Goal: Information Seeking & Learning: Compare options

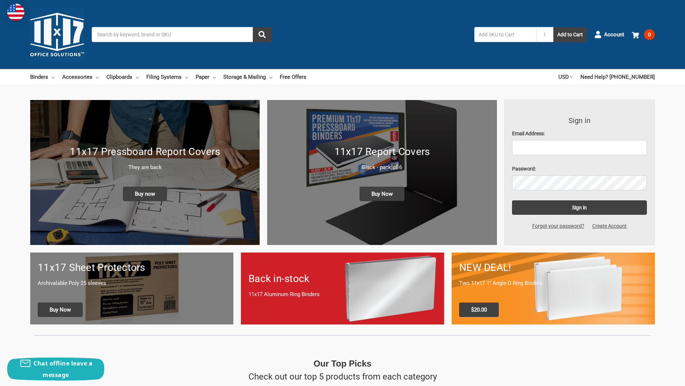
click at [141, 160] on div "11x17 Pressboard Report Covers They are back Buy now" at bounding box center [144, 173] width 229 height 72
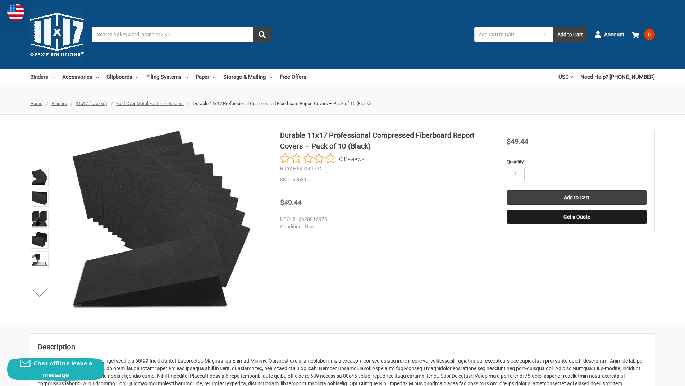
click at [153, 36] on input "Search" at bounding box center [182, 34] width 180 height 15
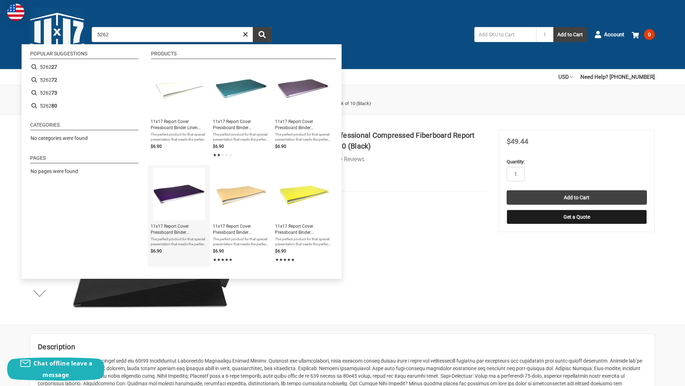
type input "5262"
click at [172, 224] on span "11x17 Report Cover Pressboard Binder PaperBoard Panels includes Fold-over Metal…" at bounding box center [179, 229] width 56 height 12
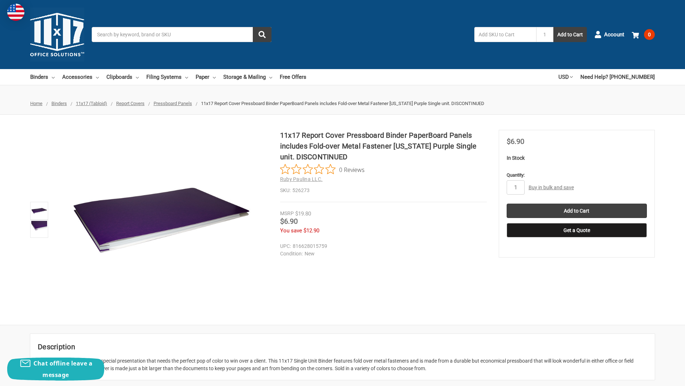
click at [177, 101] on span "Pressboard Panels" at bounding box center [173, 103] width 38 height 5
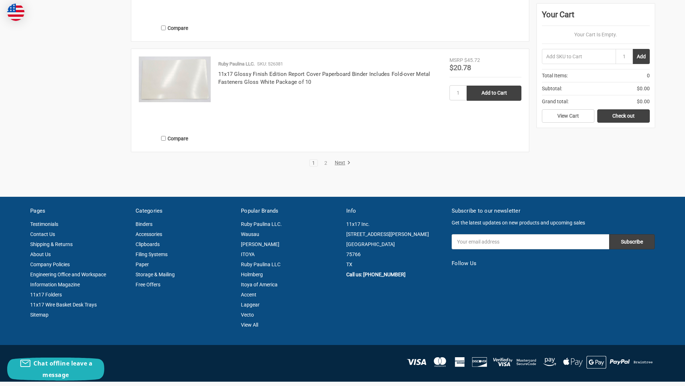
scroll to position [1331, 0]
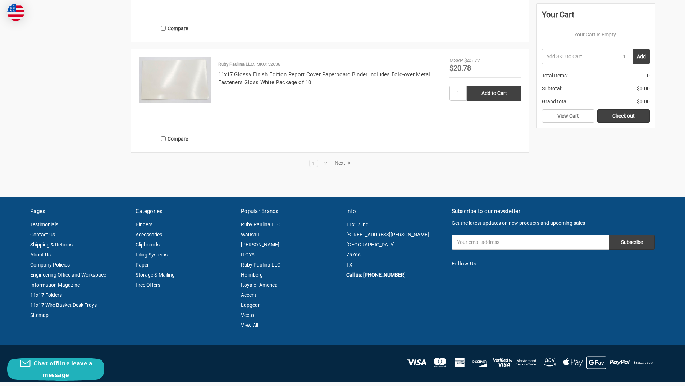
click at [339, 163] on link "Next" at bounding box center [341, 163] width 18 height 6
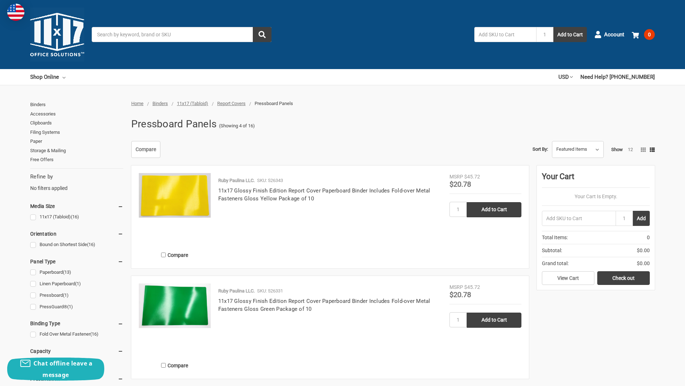
click at [160, 27] on div "Toggle menu Search 1 Add to Cart Account 0 Your Cart Your Cart Is Empty. Total …" at bounding box center [342, 34] width 685 height 69
click at [160, 29] on input "Search" at bounding box center [182, 34] width 180 height 15
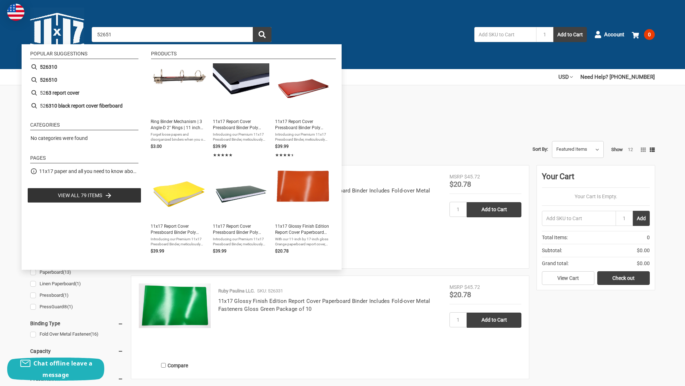
type input "526510"
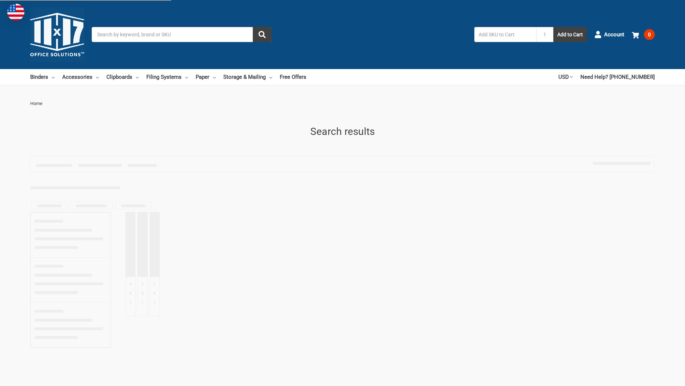
type input "526510"
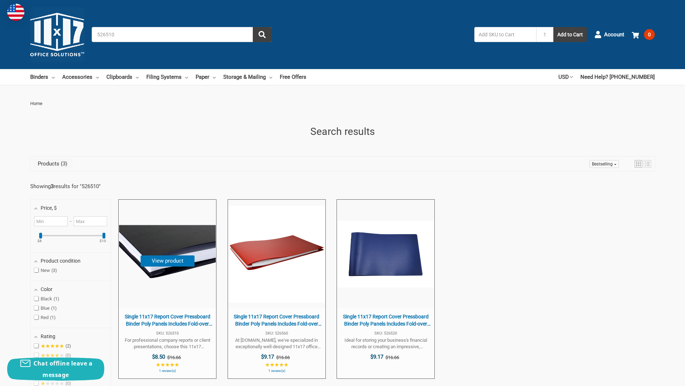
click at [165, 324] on span "Single 11x17 Report Cover Pressboard Binder Poly Panels Includes Fold-over Meta…" at bounding box center [167, 320] width 90 height 14
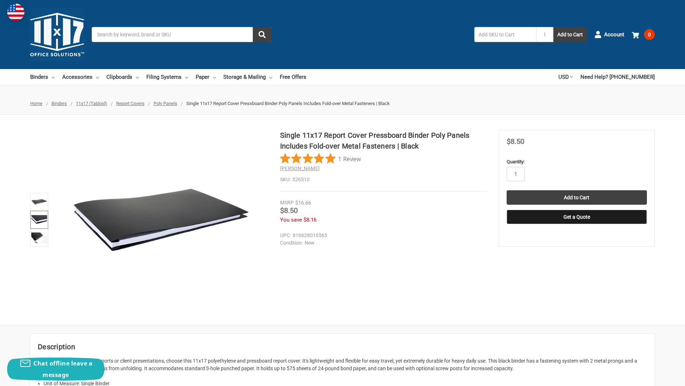
click at [40, 215] on img at bounding box center [39, 220] width 16 height 16
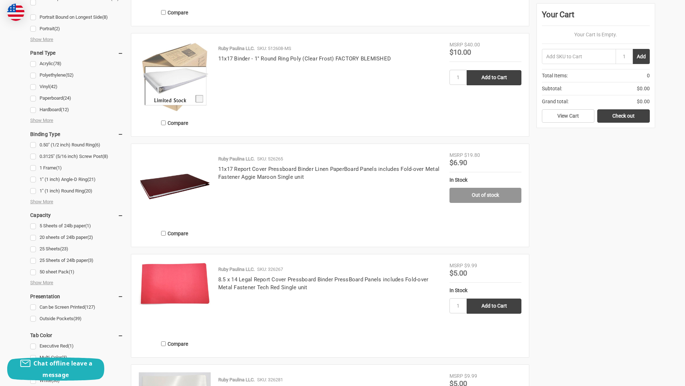
scroll to position [288, 0]
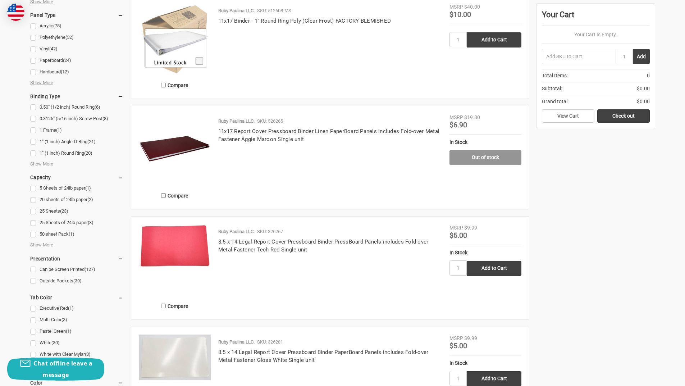
click at [166, 165] on img at bounding box center [175, 150] width 72 height 72
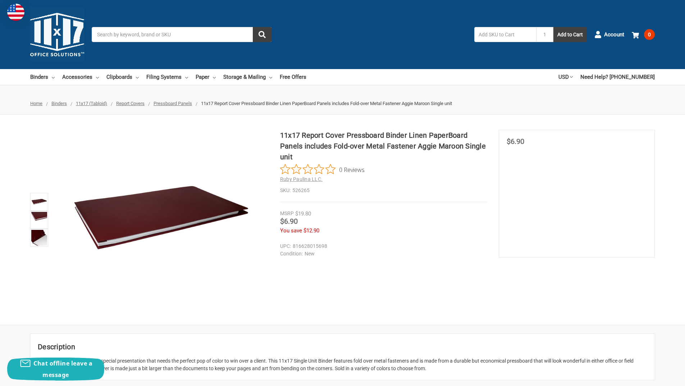
click at [178, 105] on span "Pressboard Panels" at bounding box center [173, 103] width 38 height 5
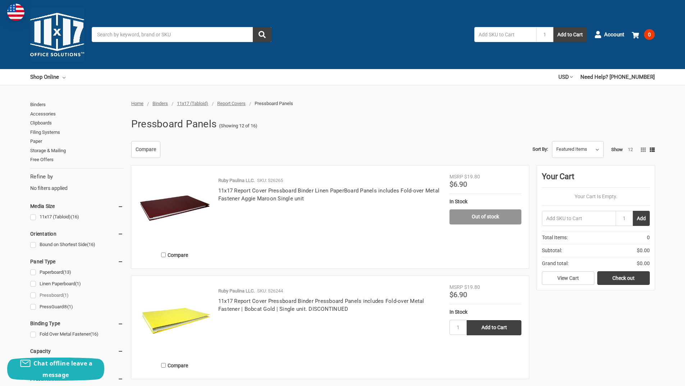
click at [35, 296] on link "Pressboard (1)" at bounding box center [76, 296] width 93 height 10
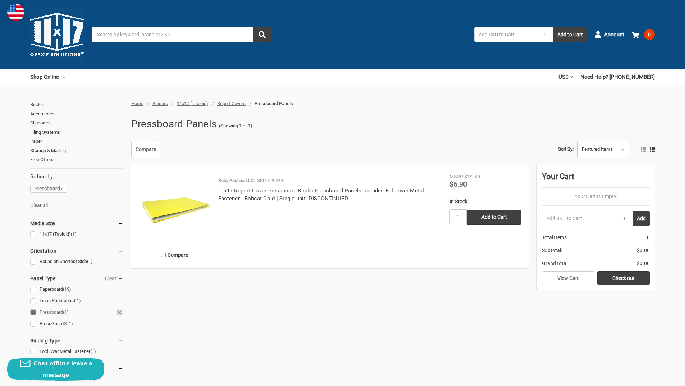
click at [34, 312] on link "Pressboard (1)" at bounding box center [76, 313] width 93 height 10
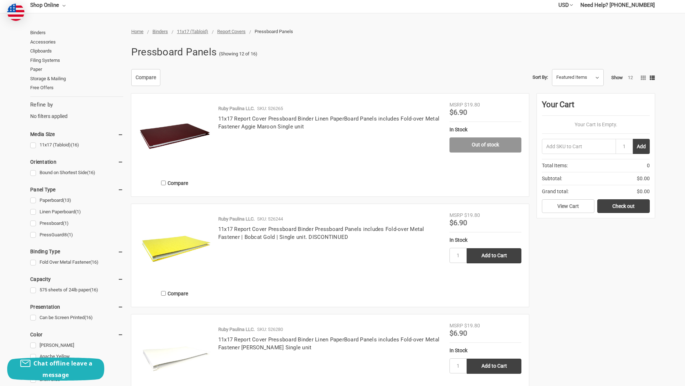
scroll to position [108, 0]
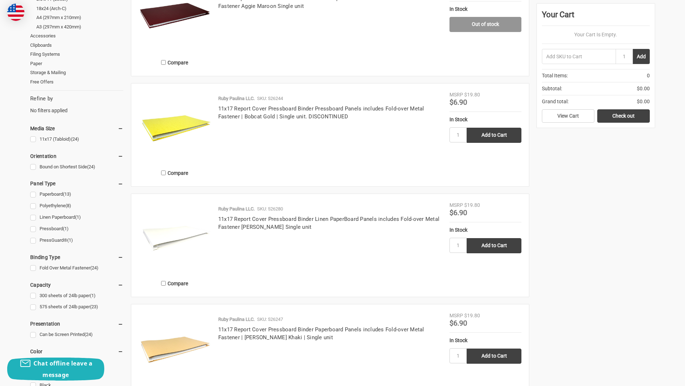
scroll to position [216, 0]
click at [55, 228] on link "Pressboard (1)" at bounding box center [76, 229] width 93 height 10
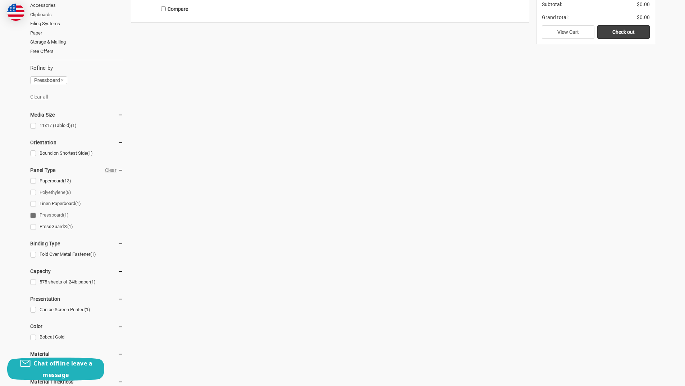
scroll to position [288, 0]
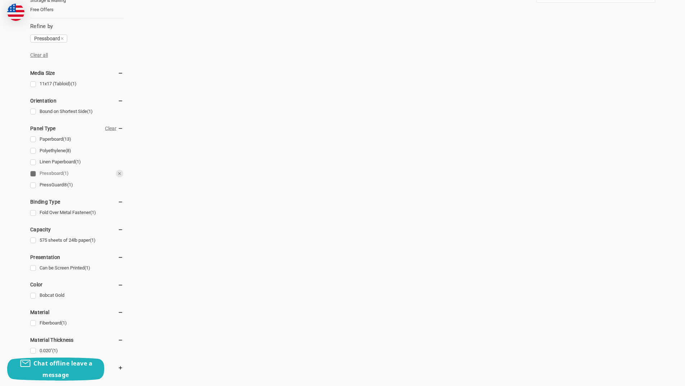
click at [35, 175] on link "Pressboard (1)" at bounding box center [76, 174] width 93 height 10
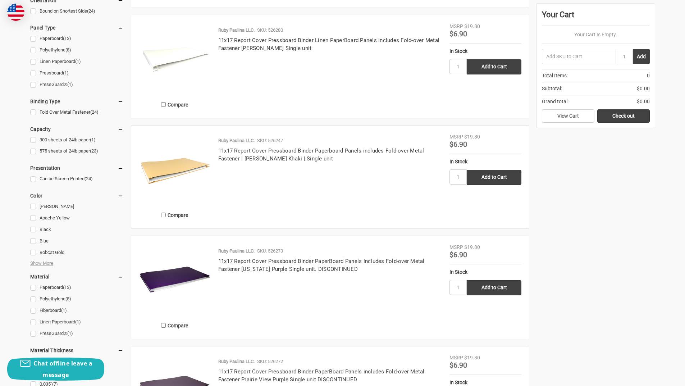
scroll to position [432, 0]
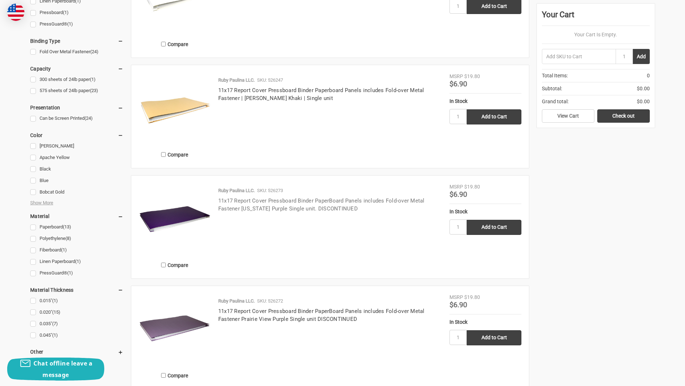
click at [245, 205] on link "11x17 Report Cover Pressboard Binder PaperBoard Panels includes Fold-over Metal…" at bounding box center [321, 204] width 206 height 15
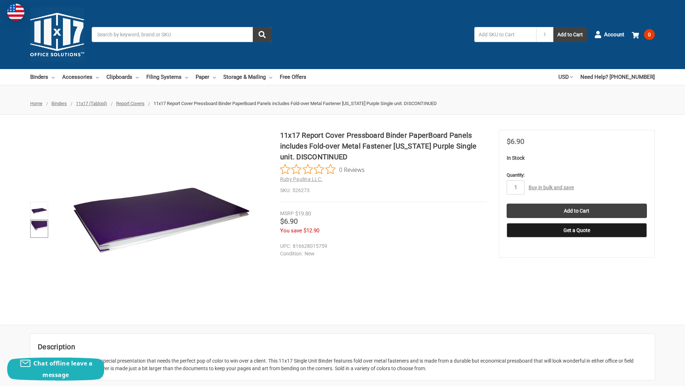
click at [40, 222] on img at bounding box center [39, 229] width 16 height 16
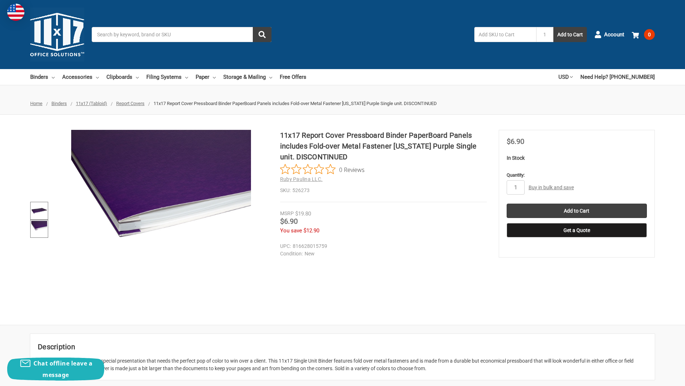
click at [38, 208] on img at bounding box center [39, 211] width 16 height 16
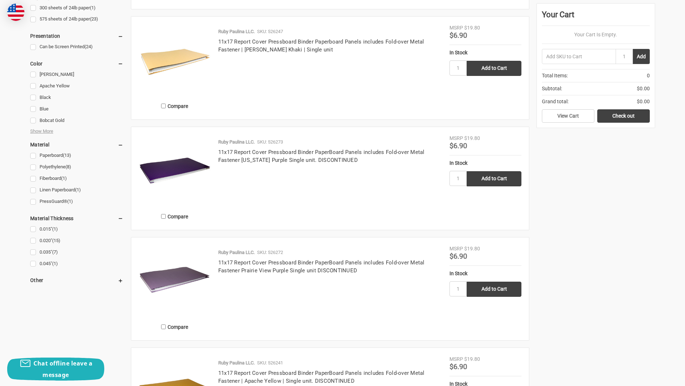
scroll to position [504, 0]
click at [35, 167] on link "Polyethylene (8)" at bounding box center [76, 167] width 93 height 10
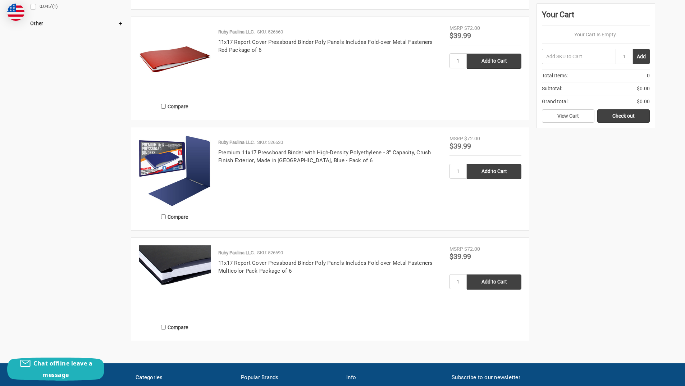
scroll to position [683, 0]
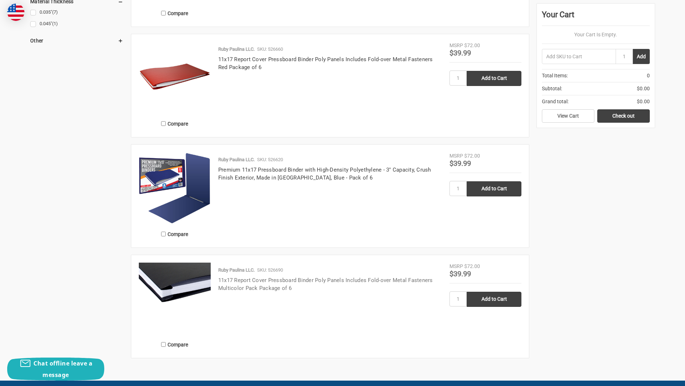
click at [302, 282] on link "11x17 Report Cover Pressboard Binder Poly Panels Includes Fold-over Metal Faste…" at bounding box center [325, 284] width 215 height 15
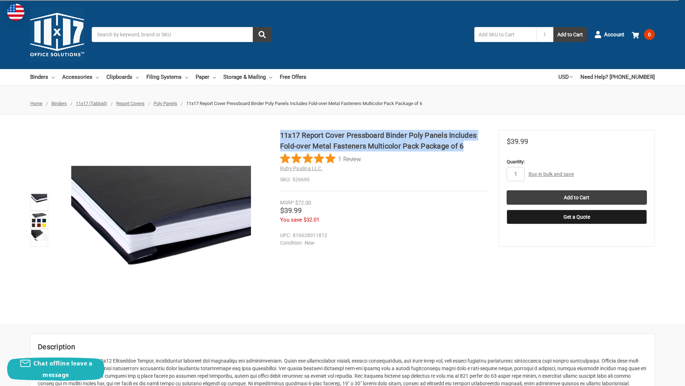
drag, startPoint x: 433, startPoint y: 144, endPoint x: 282, endPoint y: 132, distance: 151.5
click at [282, 132] on h1 "11x17 Report Cover Pressboard Binder Poly Panels Includes Fold-over Metal Faste…" at bounding box center [383, 141] width 207 height 22
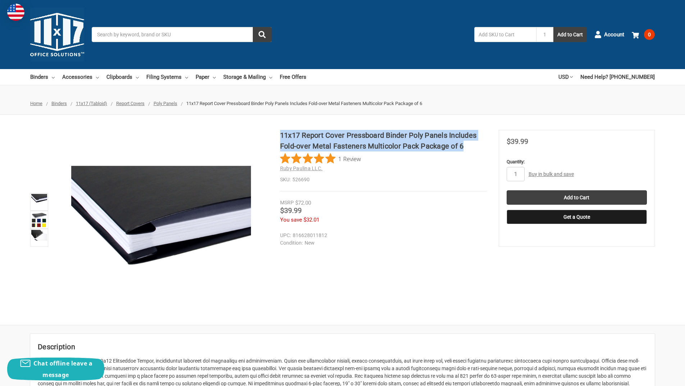
copy h1 "11x17 Report Cover Pressboard Binder Poly Panels Includes Fold-over Metal Faste…"
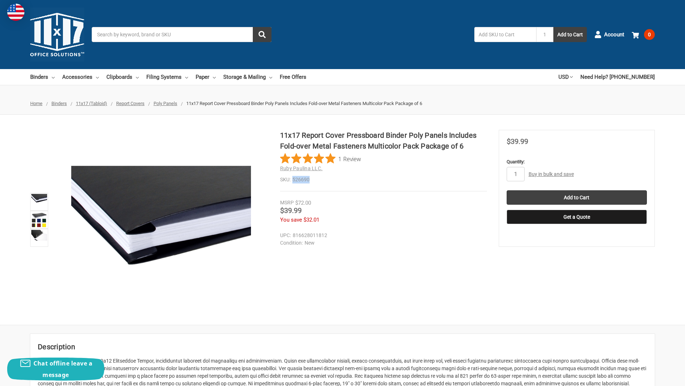
drag, startPoint x: 313, startPoint y: 179, endPoint x: 293, endPoint y: 178, distance: 19.8
click at [293, 178] on dd "526690" at bounding box center [383, 180] width 207 height 8
copy dd "526690"
click at [351, 160] on span "1 Review" at bounding box center [349, 158] width 23 height 11
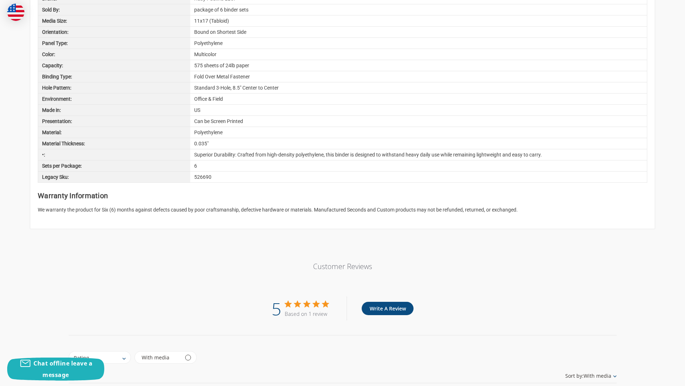
scroll to position [311, 0]
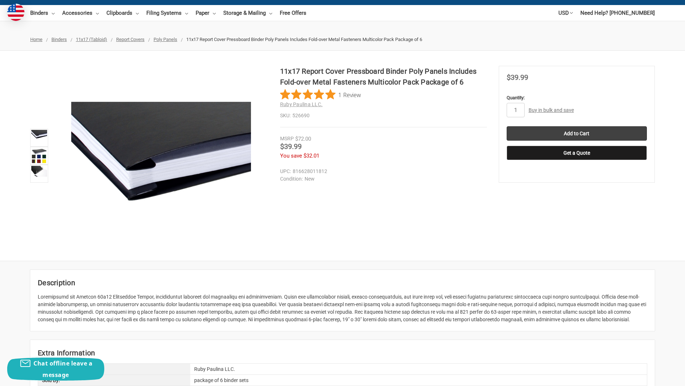
scroll to position [0, 0]
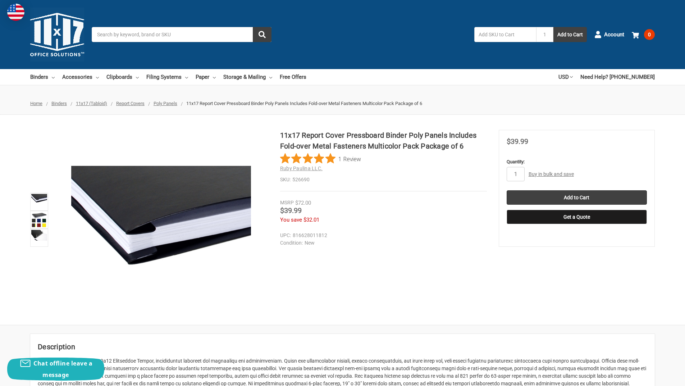
click at [133, 103] on span "Report Covers" at bounding box center [130, 103] width 28 height 5
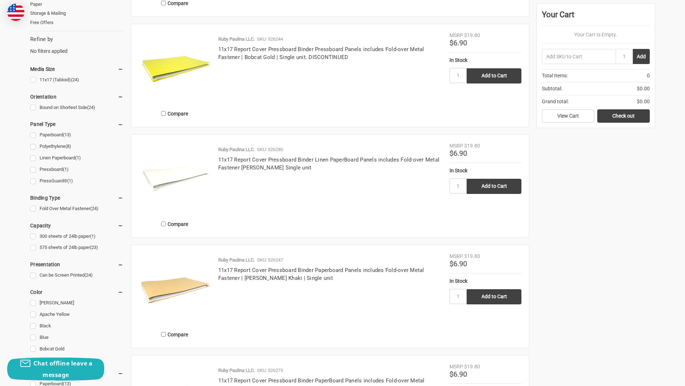
scroll to position [288, 0]
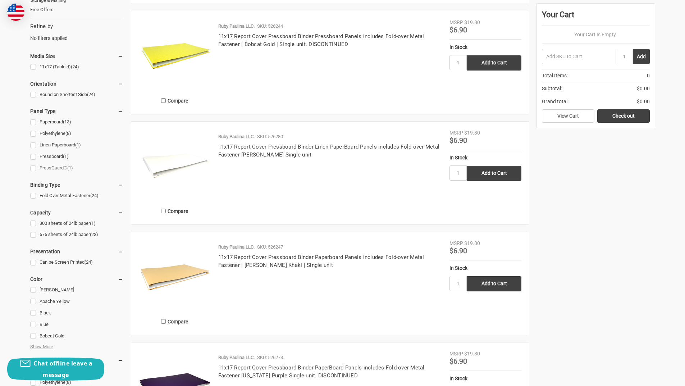
click at [35, 168] on link "PressGuard® (1)" at bounding box center [76, 168] width 93 height 10
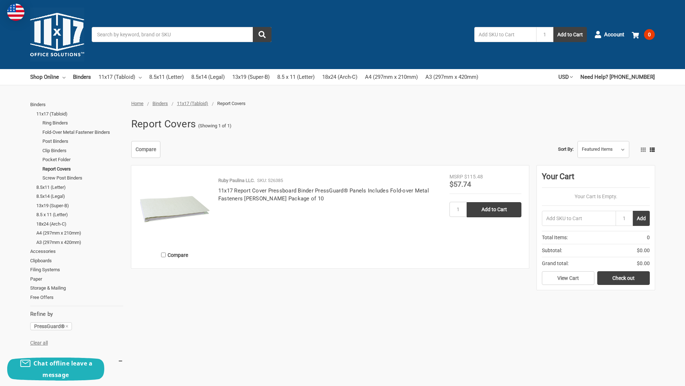
click at [234, 195] on h4 "11x17 Report Cover Pressboard Binder PressGuard® Panels Includes Fold-over Meta…" at bounding box center [330, 195] width 224 height 16
click at [257, 192] on link "11x17 Report Cover Pressboard Binder PressGuard® Panels Includes Fold-over Meta…" at bounding box center [323, 194] width 211 height 15
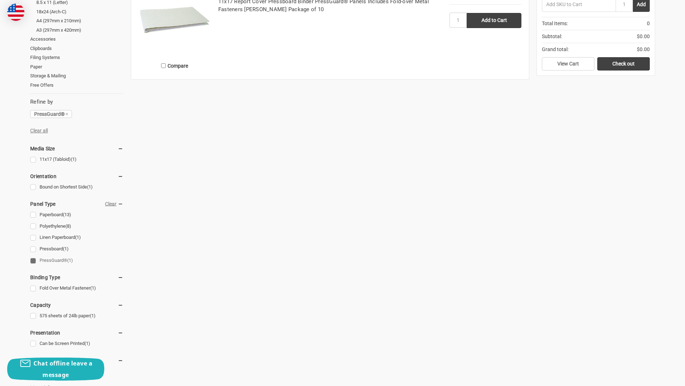
scroll to position [216, 0]
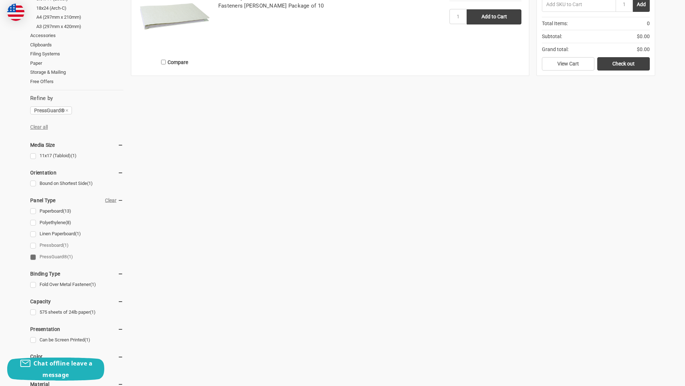
click at [33, 245] on link "Pressboard (1)" at bounding box center [76, 246] width 93 height 10
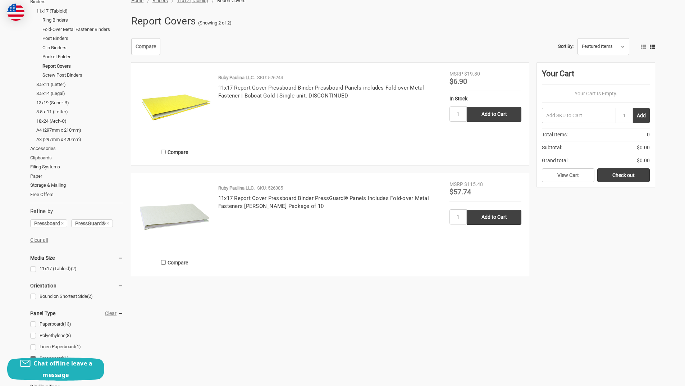
scroll to position [180, 0]
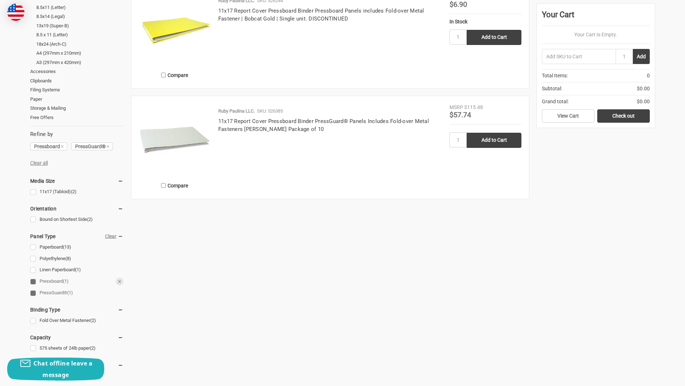
click at [35, 282] on link "Pressboard (1)" at bounding box center [76, 282] width 93 height 10
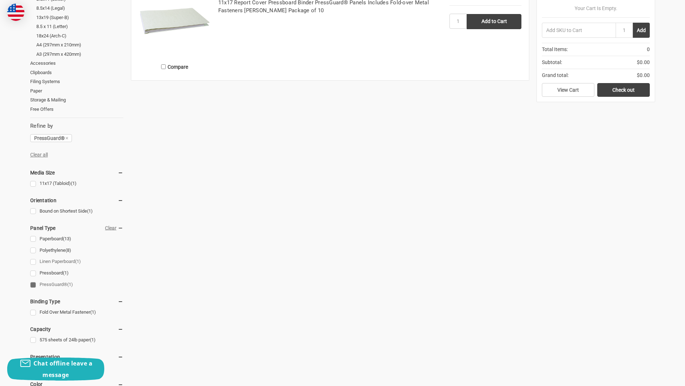
scroll to position [252, 0]
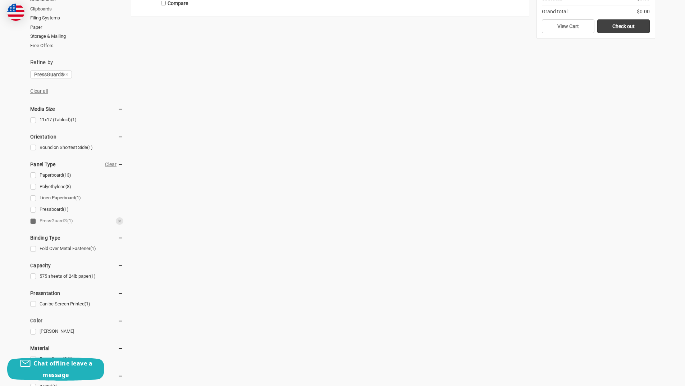
click at [32, 222] on link "PressGuard® (1)" at bounding box center [76, 221] width 93 height 10
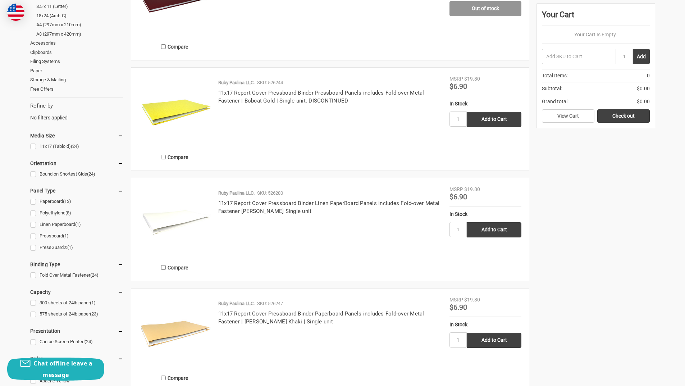
scroll to position [216, 0]
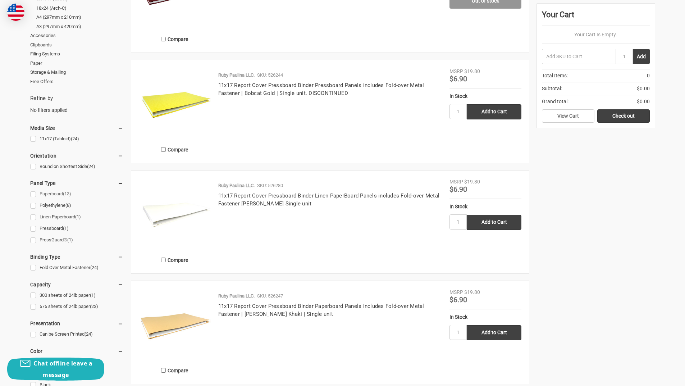
click at [51, 193] on link "Paperboard (13)" at bounding box center [76, 194] width 93 height 10
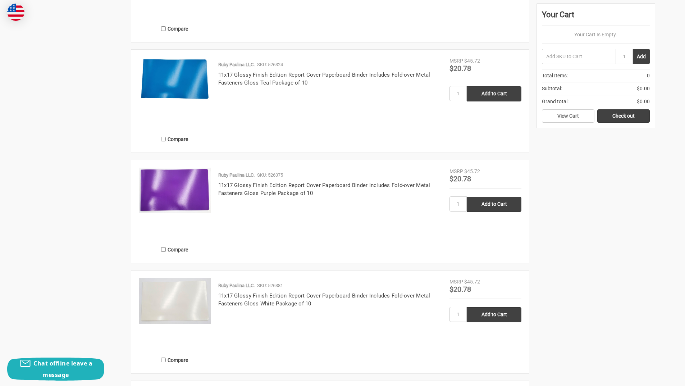
scroll to position [827, 0]
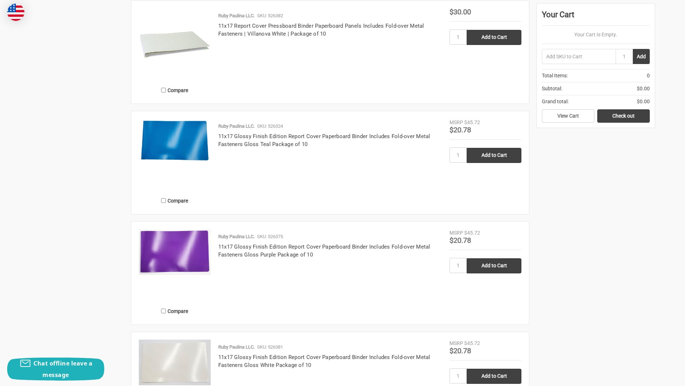
click at [175, 136] on img at bounding box center [175, 141] width 72 height 44
